Goal: Task Accomplishment & Management: Manage account settings

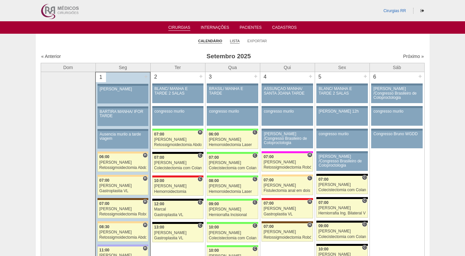
drag, startPoint x: 0, startPoint y: 0, endPoint x: 235, endPoint y: 41, distance: 238.6
click at [235, 41] on link "Lista" at bounding box center [235, 41] width 10 height 5
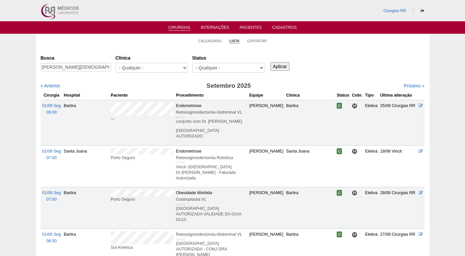
scroll to position [0, 30]
type input "ALCIDES CRISTIANO BATISTA DOS SANTOS"
click at [279, 68] on input "Aplicar" at bounding box center [279, 66] width 19 height 9
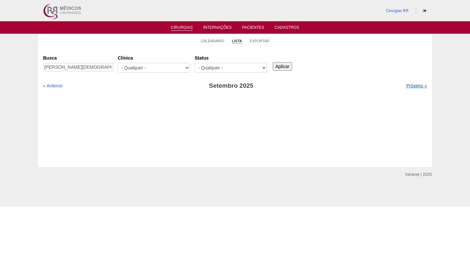
click at [410, 86] on link "Próximo »" at bounding box center [416, 85] width 21 height 5
drag, startPoint x: 105, startPoint y: 51, endPoint x: 94, endPoint y: 5, distance: 46.7
click at [105, 46] on div "Calendário Lista Exportar Cirurgias Busca ALCIDES CRISTIANO BATISTA DOS SANTOS …" at bounding box center [234, 100] width 393 height 133
drag, startPoint x: 127, startPoint y: 39, endPoint x: 157, endPoint y: 40, distance: 29.9
click at [131, 40] on ul "Calendário Lista Exportar" at bounding box center [234, 41] width 393 height 14
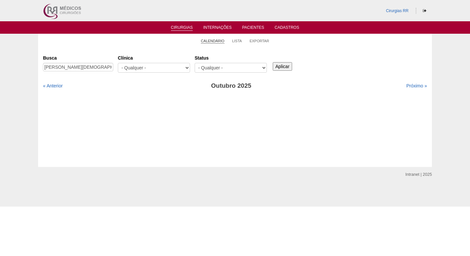
drag, startPoint x: 207, startPoint y: 41, endPoint x: 203, endPoint y: 42, distance: 3.7
click at [207, 41] on link "Calendário" at bounding box center [213, 41] width 24 height 5
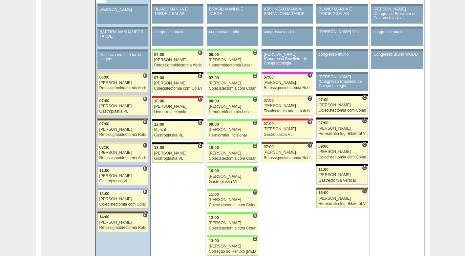
scroll to position [66, 0]
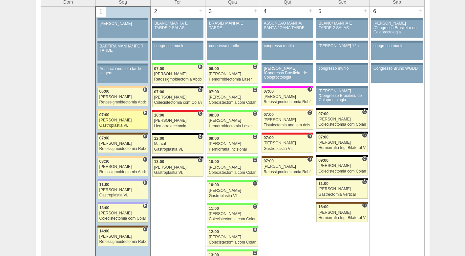
click at [119, 119] on div "[PERSON_NAME]" at bounding box center [122, 120] width 47 height 4
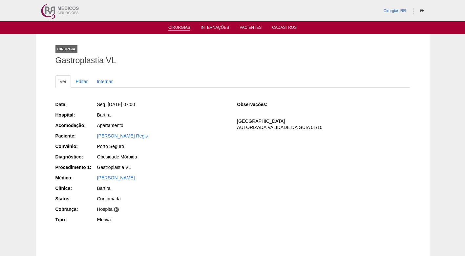
click at [182, 30] on link "Cirurgias" at bounding box center [179, 28] width 22 height 6
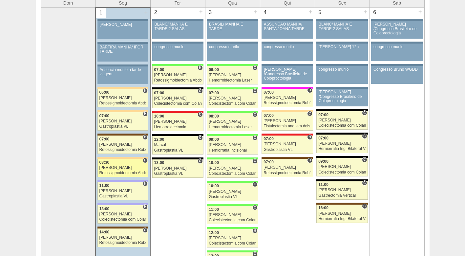
scroll to position [66, 0]
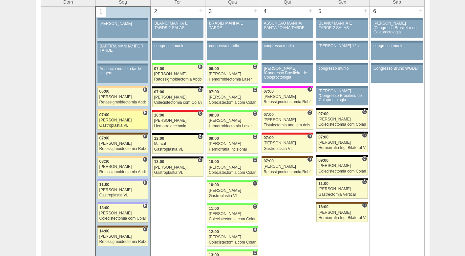
click at [117, 124] on div "Gastroplastia VL" at bounding box center [122, 126] width 47 height 4
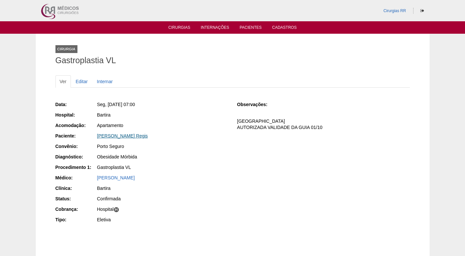
click at [133, 135] on link "[PERSON_NAME] Regis" at bounding box center [122, 135] width 51 height 5
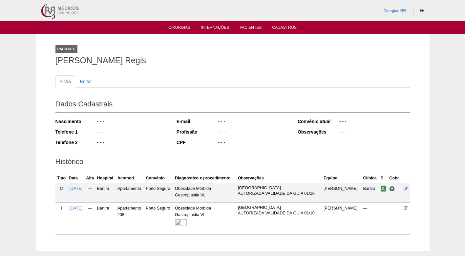
click at [123, 140] on div "- - -" at bounding box center [131, 143] width 71 height 8
drag, startPoint x: 135, startPoint y: 58, endPoint x: 50, endPoint y: 60, distance: 85.3
click at [50, 60] on div "Paciente Renata Borrelli Regis Ficha Editar Dados Cadastrais Nascimento - - - T…" at bounding box center [232, 143] width 393 height 218
copy h1 "[PERSON_NAME] Regis"
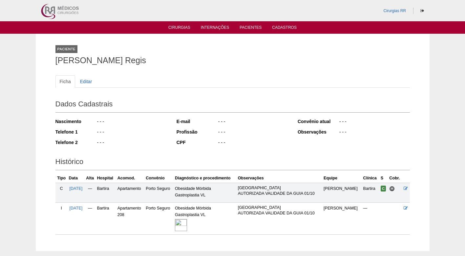
click at [174, 64] on h1 "[PERSON_NAME] Regis" at bounding box center [232, 60] width 354 height 8
click at [210, 92] on div "Ficha Editar" at bounding box center [232, 84] width 354 height 19
click at [137, 81] on ul "Ficha Editar" at bounding box center [232, 81] width 354 height 12
click at [187, 224] on img at bounding box center [181, 225] width 12 height 12
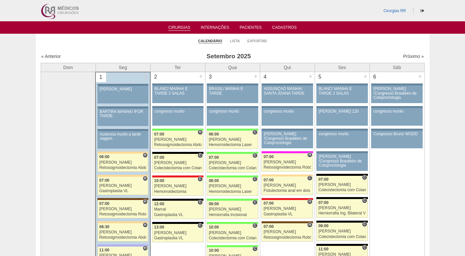
scroll to position [64, 0]
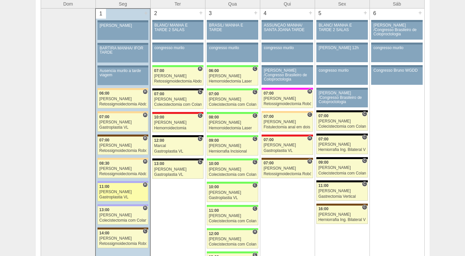
click at [124, 195] on div "Gastroplastia VL" at bounding box center [122, 197] width 47 height 4
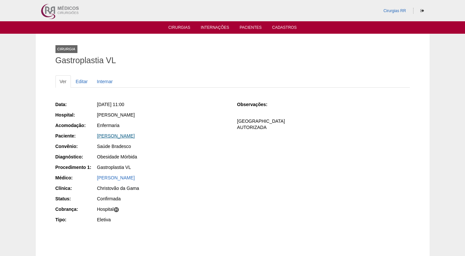
click at [119, 136] on link "[PERSON_NAME]" at bounding box center [116, 135] width 38 height 5
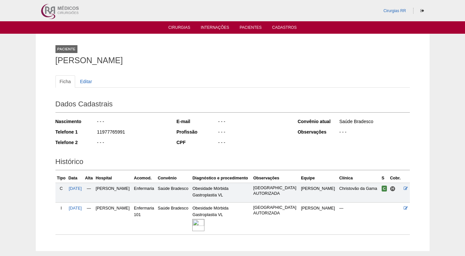
drag, startPoint x: 127, startPoint y: 133, endPoint x: 91, endPoint y: 132, distance: 35.1
click at [91, 132] on div "Telefone 1 11977765991" at bounding box center [111, 133] width 112 height 8
copy div "11977765991"
click at [155, 128] on div "Nascimento - - - Telefone 1 11977765991 Telefone 2 - - -" at bounding box center [111, 134] width 112 height 36
click at [149, 72] on div "Ficha Editar Dados Cadastrais Nascimento - - - Telefone 1 11977765991 Telefone …" at bounding box center [232, 152] width 354 height 166
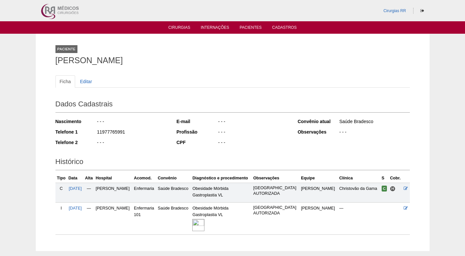
click at [207, 72] on div "Ficha Editar Dados Cadastrais Nascimento - - - Telefone 1 11977765991 Telefone …" at bounding box center [232, 152] width 354 height 166
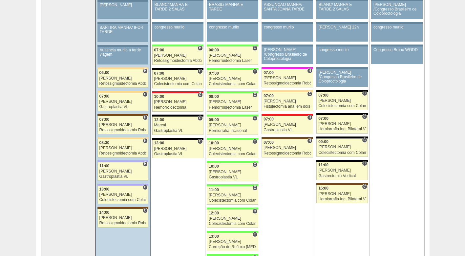
scroll to position [127, 0]
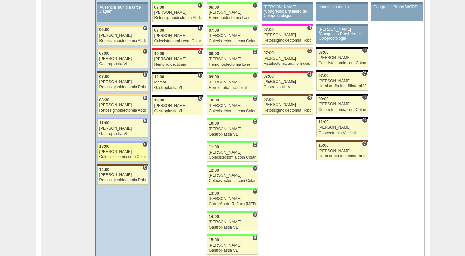
click at [123, 155] on link "87929 Bruno H 13:00 Bruno Colecistectomia com Colangiografia VL Hospital Christ…" at bounding box center [122, 152] width 51 height 18
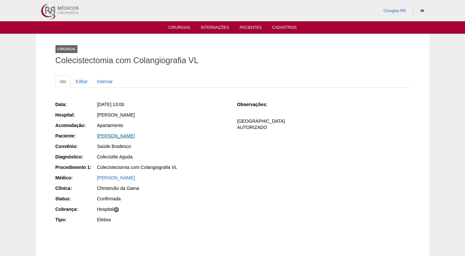
click at [135, 137] on link "[PERSON_NAME]" at bounding box center [116, 135] width 38 height 5
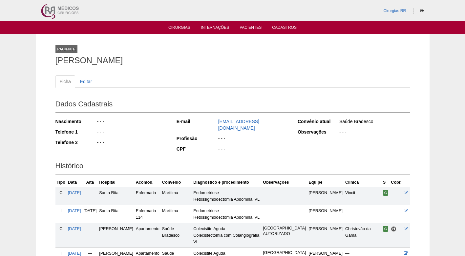
click at [118, 138] on div "Nascimento - - - Telefone 1 - - - Telefone 2 - - -" at bounding box center [111, 134] width 112 height 36
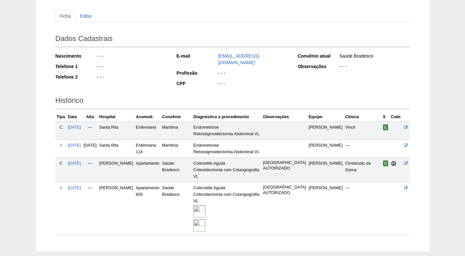
scroll to position [98, 0]
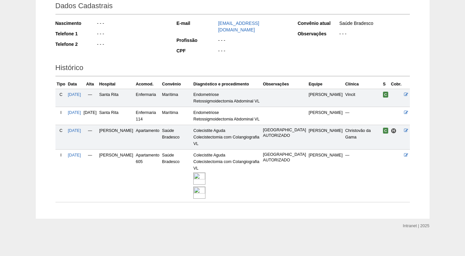
click at [205, 185] on img at bounding box center [199, 179] width 12 height 12
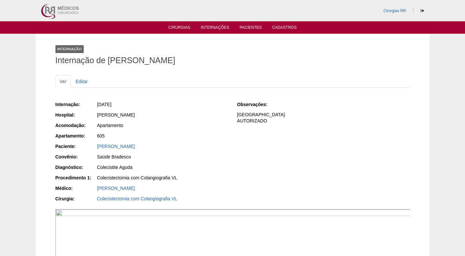
drag, startPoint x: 179, startPoint y: 112, endPoint x: 140, endPoint y: 95, distance: 42.7
click at [178, 112] on div "[PERSON_NAME]" at bounding box center [162, 115] width 131 height 7
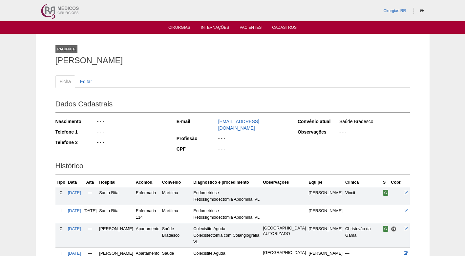
drag, startPoint x: 151, startPoint y: 61, endPoint x: 49, endPoint y: 59, distance: 102.3
click at [49, 59] on div "Paciente [PERSON_NAME] Ficha Editar Dados Cadastrais Nascimento - - - Telefone …" at bounding box center [232, 176] width 393 height 284
copy h1 "[PERSON_NAME]"
click at [216, 77] on ul "Ficha Editar" at bounding box center [232, 81] width 354 height 12
click at [206, 80] on ul "Ficha Editar" at bounding box center [232, 81] width 354 height 12
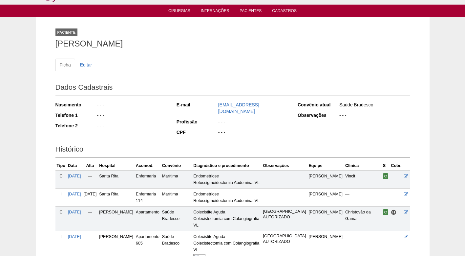
scroll to position [66, 0]
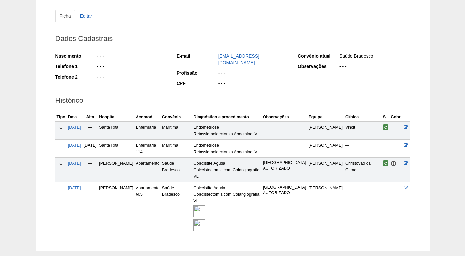
click at [138, 84] on div "Nascimento - - - Telefone 1 - - - Telefone 2 - - -" at bounding box center [111, 68] width 112 height 36
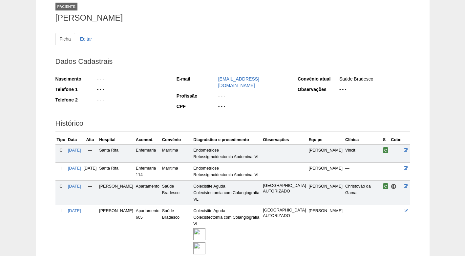
scroll to position [0, 0]
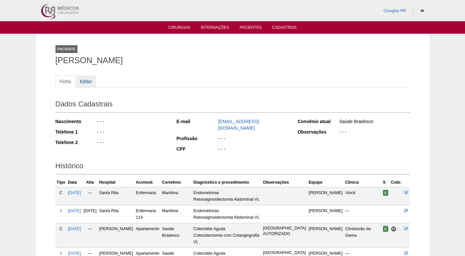
click at [90, 81] on link "Editar" at bounding box center [86, 81] width 21 height 12
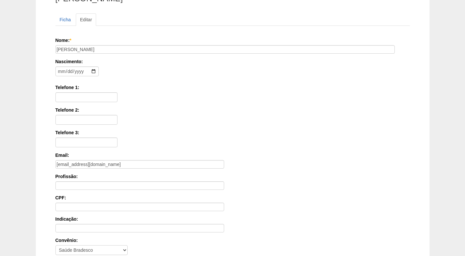
scroll to position [66, 0]
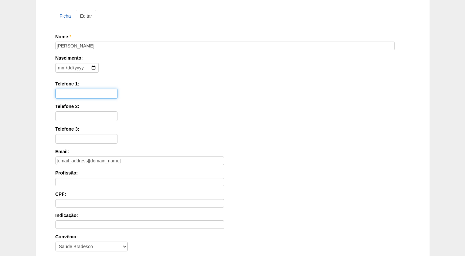
click at [73, 92] on input "Telefone 1:" at bounding box center [86, 94] width 62 height 10
paste input "11 96772-2897"
type input "11 96772-2897"
click at [167, 88] on div "Telefone 1: [PHONE_NUMBER]" at bounding box center [232, 90] width 354 height 18
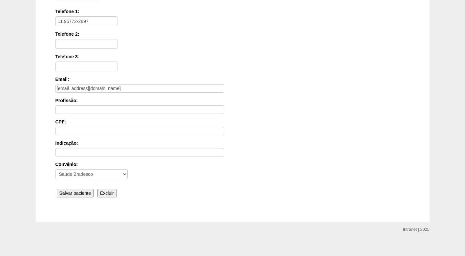
scroll to position [144, 0]
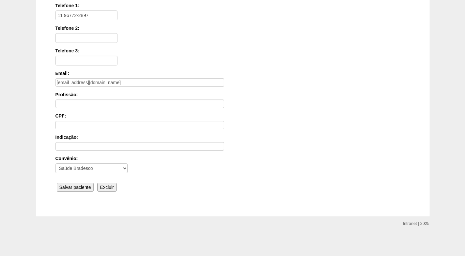
click at [78, 188] on input "Salvar paciente" at bounding box center [75, 187] width 37 height 9
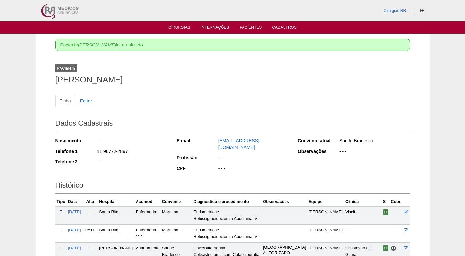
click at [189, 98] on ul "Ficha Editar" at bounding box center [232, 101] width 354 height 12
click at [180, 88] on div "Ficha Editar Dados Cadastrais Nascimento - - - Telefone 1 11 96772-2897 Telefon…" at bounding box center [232, 204] width 354 height 232
click at [175, 31] on ul "Cirurgias Internações Pacientes Cadastros" at bounding box center [232, 27] width 465 height 12
click at [183, 28] on link "Cirurgias" at bounding box center [179, 28] width 22 height 6
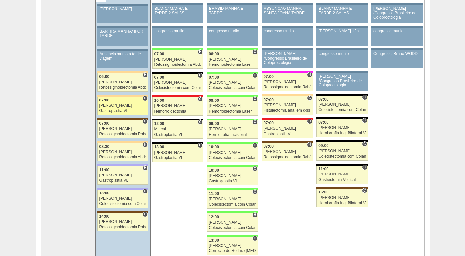
scroll to position [98, 0]
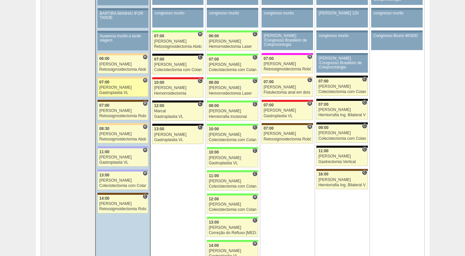
click at [118, 89] on div "[PERSON_NAME]" at bounding box center [122, 88] width 47 height 4
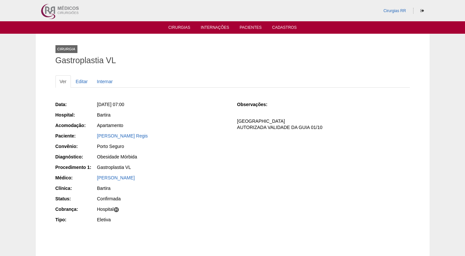
click at [209, 163] on div "Data: Seg, 01/09/2025 - 07:00 Hospital: Bartira Acomodação: Apartamento Pacient…" at bounding box center [141, 163] width 172 height 128
drag, startPoint x: 204, startPoint y: 122, endPoint x: 176, endPoint y: 97, distance: 37.2
click at [204, 121] on div "Data: Seg, 01/09/2025 - 07:00 Hospital: Bartira Acomodação: Apartamento Pacient…" at bounding box center [141, 163] width 172 height 128
drag, startPoint x: 168, startPoint y: 144, endPoint x: 178, endPoint y: 150, distance: 11.4
click at [169, 142] on div "Data: Seg, 01/09/2025 - 07:00 Hospital: Bartira Acomodação: Apartamento Pacient…" at bounding box center [141, 163] width 172 height 128
